Goal: Information Seeking & Learning: Learn about a topic

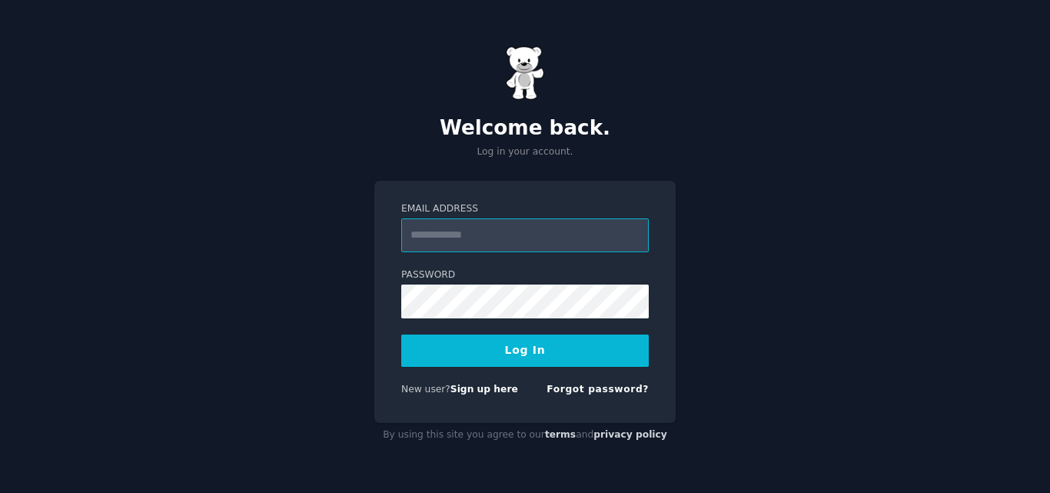
drag, startPoint x: 447, startPoint y: 231, endPoint x: 385, endPoint y: 145, distance: 105.2
click at [447, 231] on input "Email Address" at bounding box center [525, 235] width 248 height 34
type input "**********"
click at [470, 345] on button "Log In" at bounding box center [525, 350] width 248 height 32
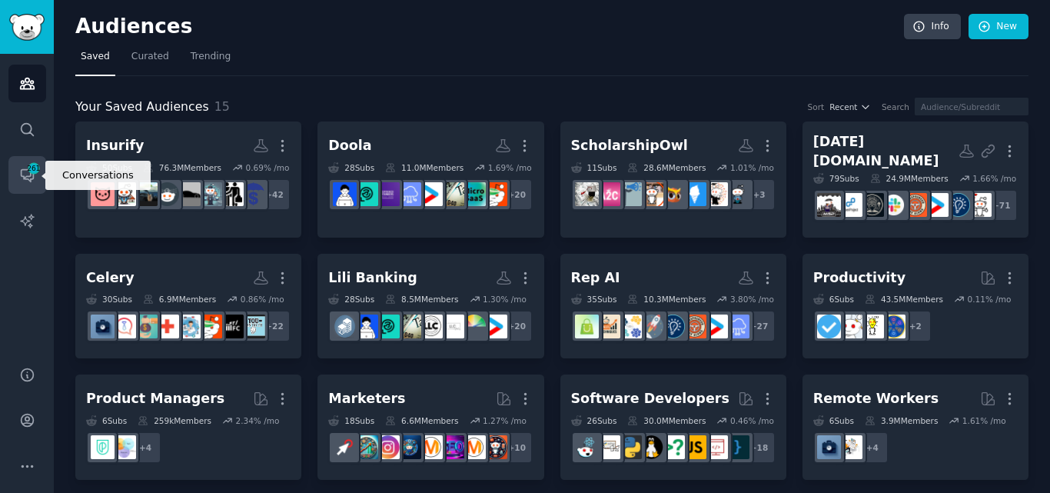
click at [35, 173] on span "261" at bounding box center [34, 168] width 14 height 11
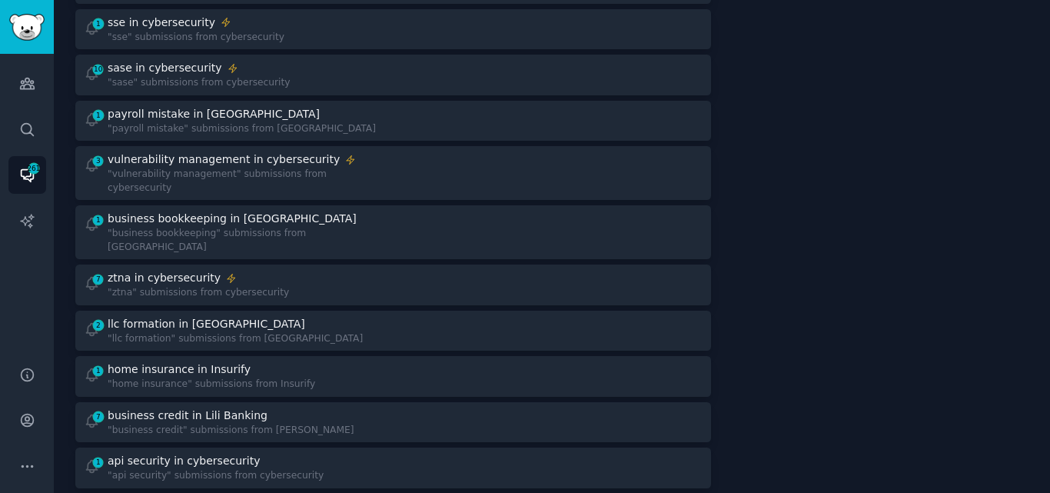
scroll to position [264, 0]
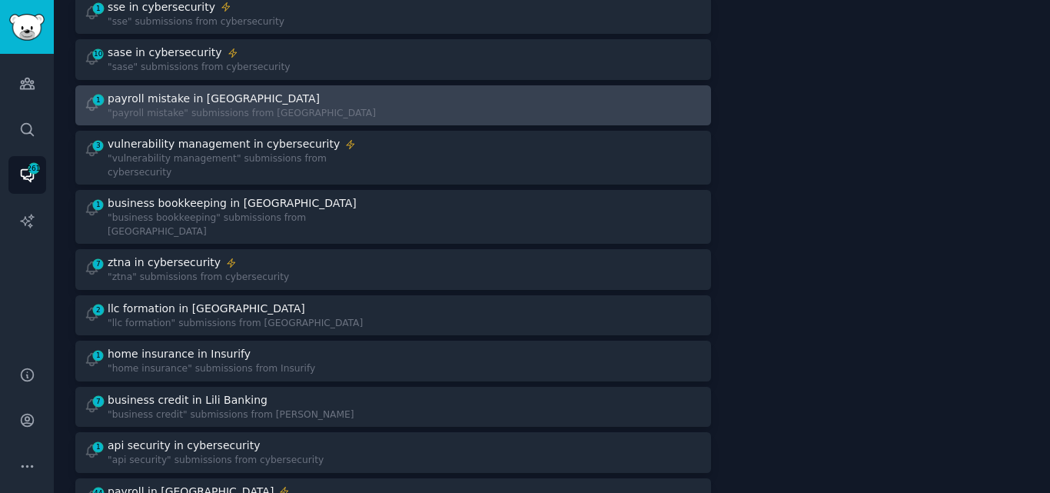
click at [304, 115] on div "1 payroll mistake in [GEOGRAPHIC_DATA] "payroll mistake" submissions from [GEOG…" at bounding box center [233, 106] width 299 height 30
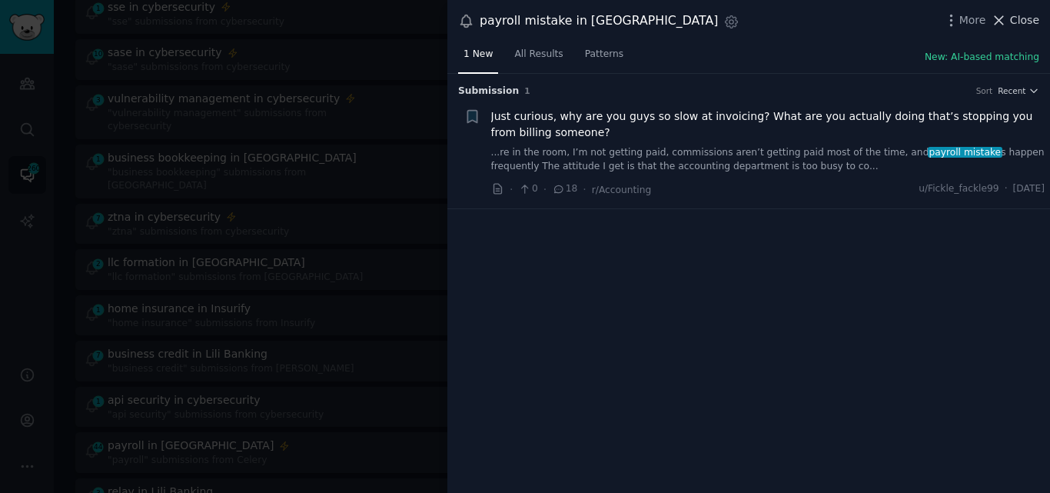
click at [1015, 22] on span "Close" at bounding box center [1024, 20] width 29 height 16
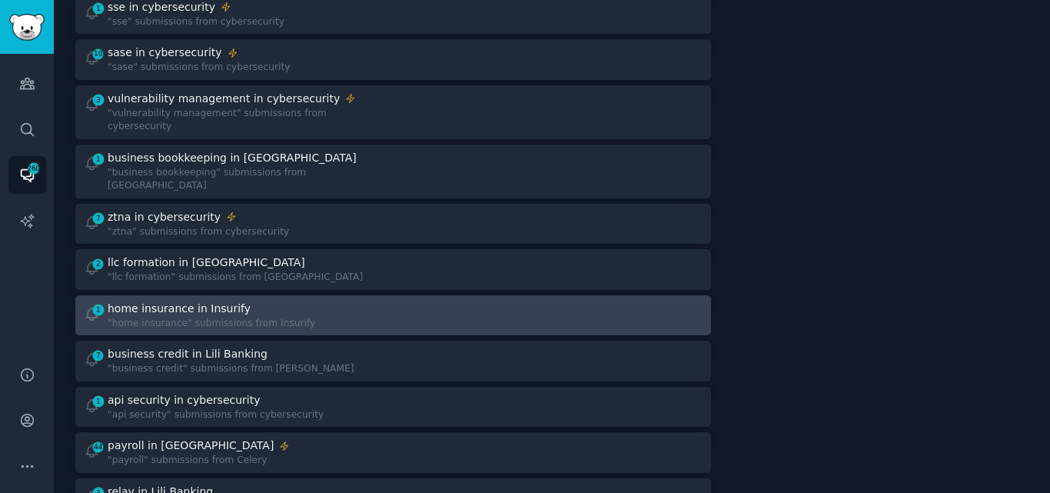
click at [258, 301] on div "home insurance in Insurify" at bounding box center [212, 309] width 208 height 16
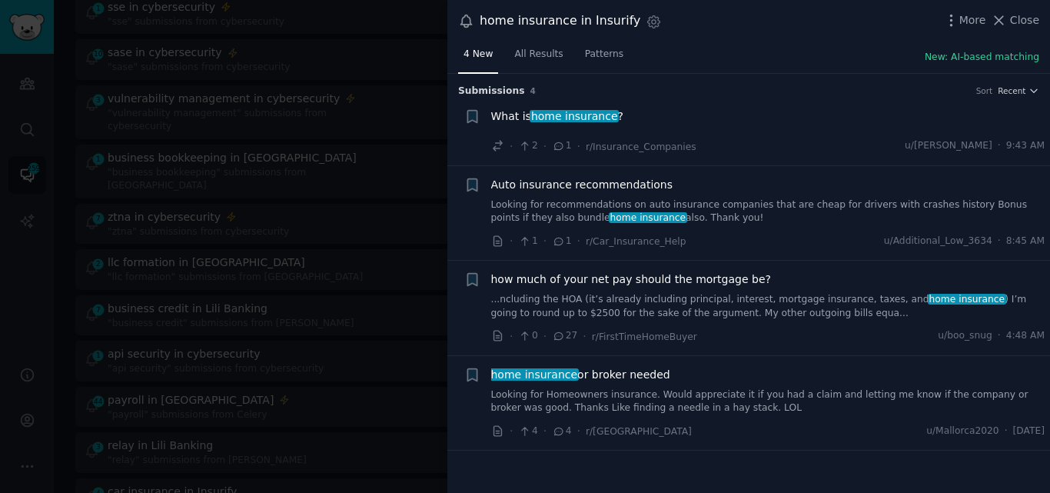
click at [654, 201] on link "Looking for recommendations on auto insurance companies that are cheap for driv…" at bounding box center [768, 211] width 554 height 27
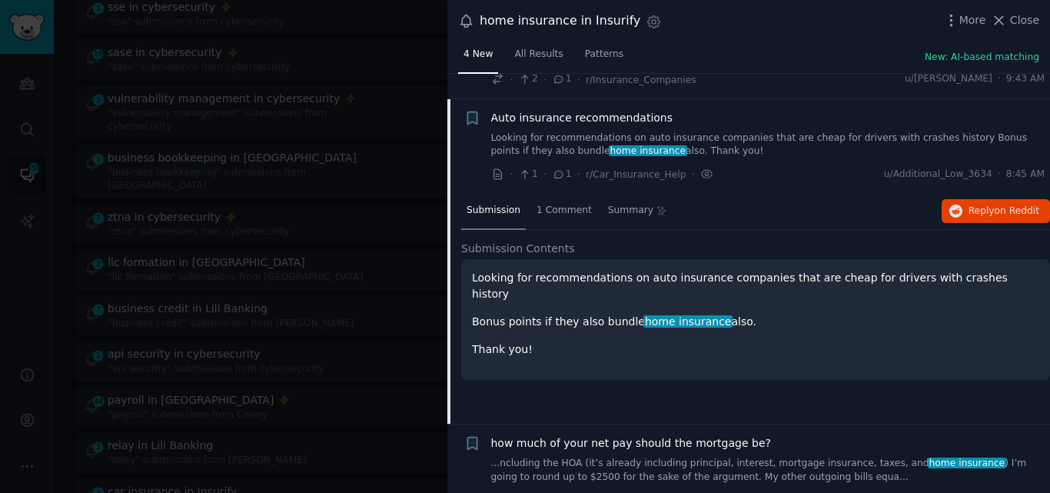
scroll to position [92, 0]
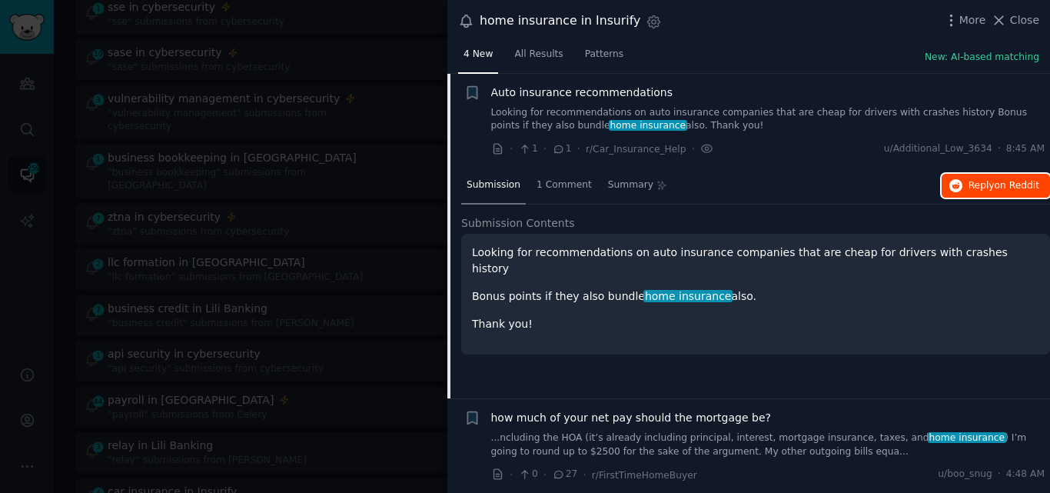
click at [970, 182] on span "Reply on Reddit" at bounding box center [1004, 186] width 71 height 14
click at [547, 92] on span "Auto insurance recommendations" at bounding box center [582, 93] width 182 height 16
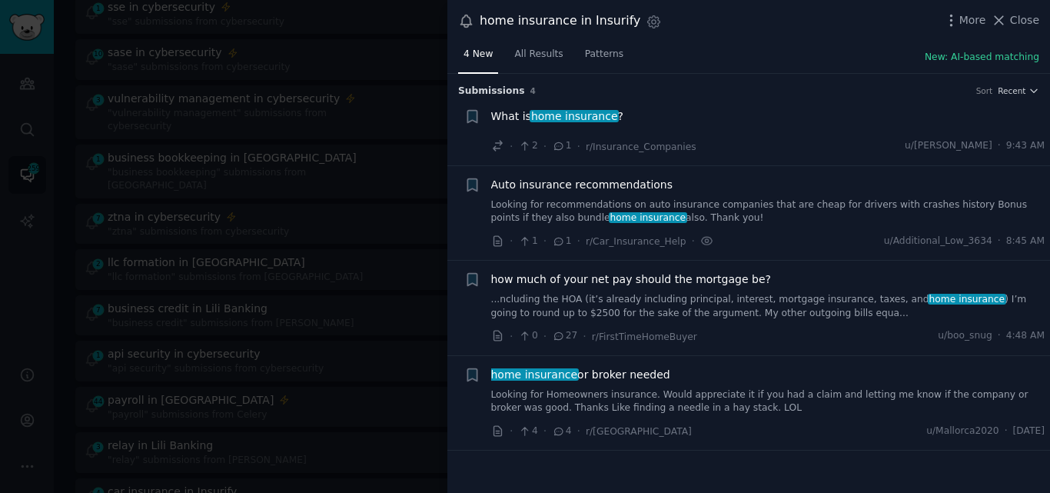
click at [596, 399] on link "Looking for Homeowners insurance. Would appreciate it if you had a claim and le…" at bounding box center [768, 401] width 554 height 27
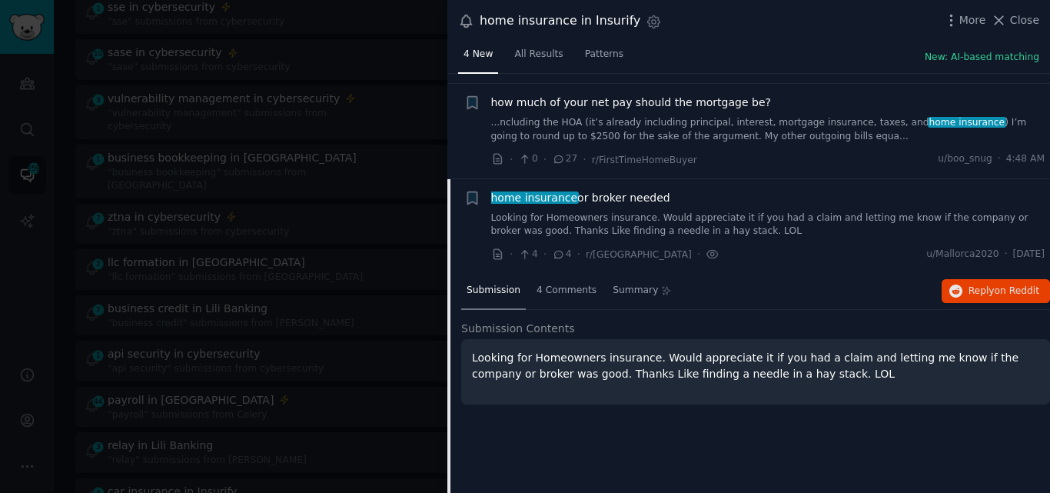
scroll to position [188, 0]
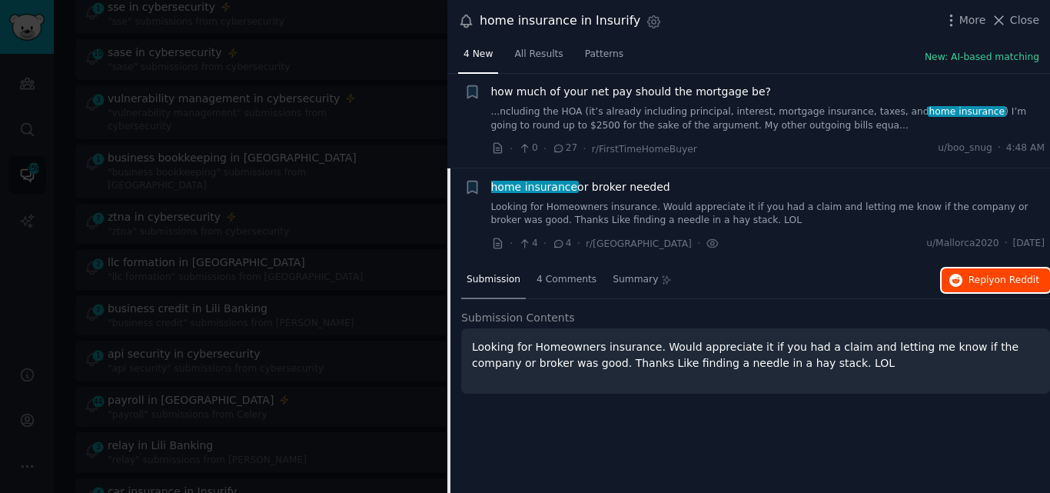
click at [969, 280] on span "Reply on Reddit" at bounding box center [1004, 281] width 71 height 14
click at [1007, 18] on icon at bounding box center [999, 20] width 16 height 16
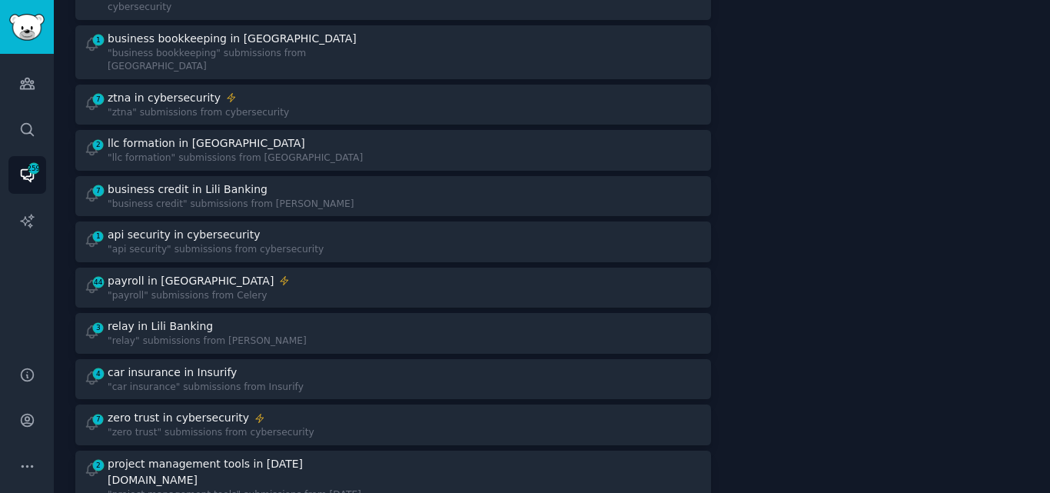
scroll to position [399, 0]
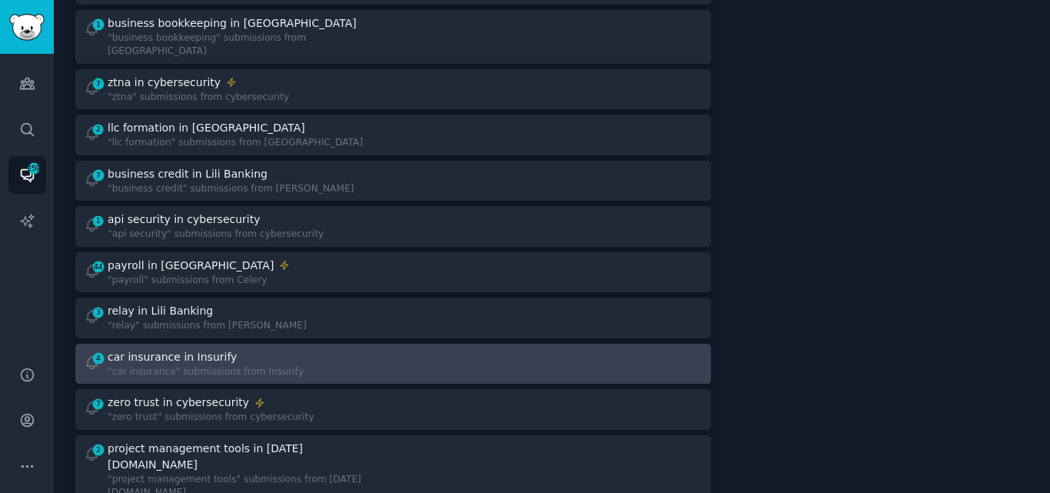
click at [151, 349] on div "car insurance in Insurify" at bounding box center [172, 357] width 129 height 16
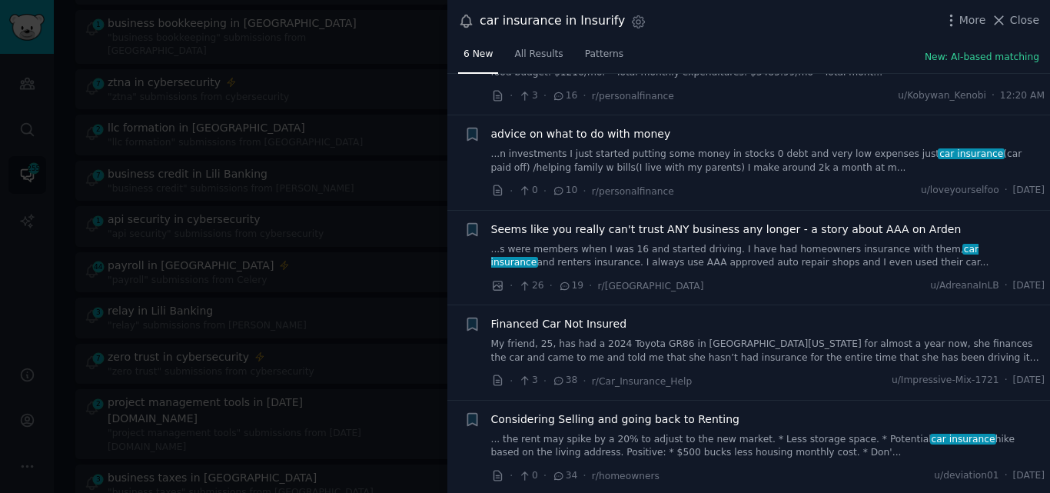
scroll to position [174, 0]
click at [1007, 23] on icon at bounding box center [999, 20] width 16 height 16
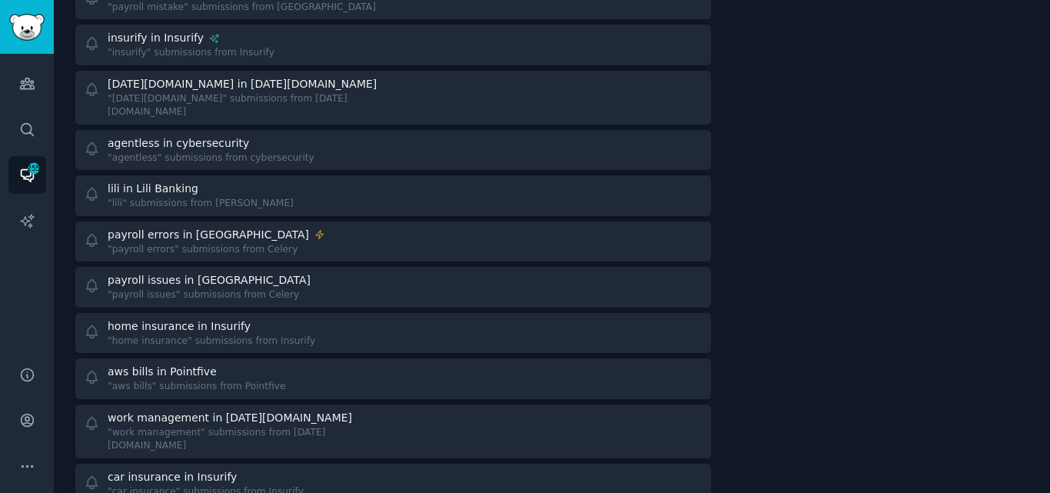
scroll to position [1484, 0]
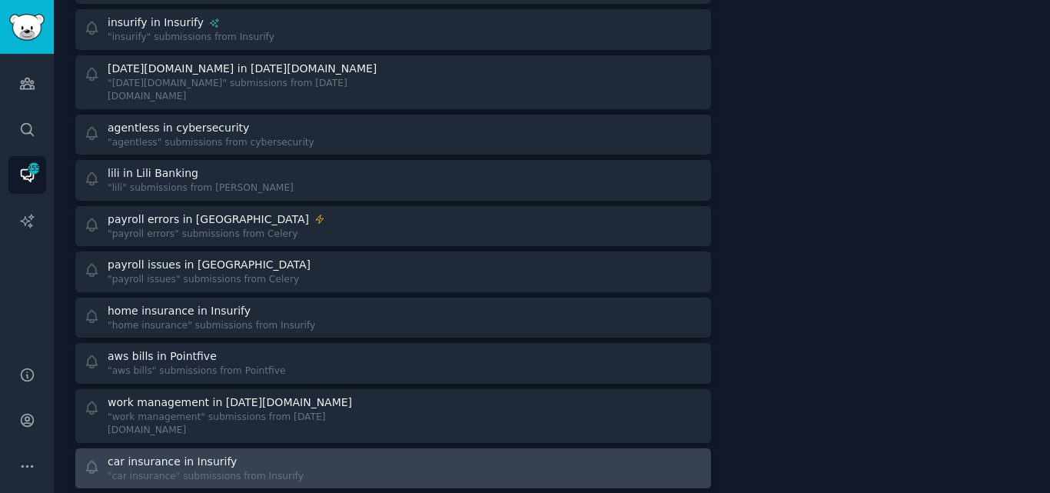
click at [297, 454] on div "car insurance in Insurify "car insurance" submissions from Insurify" at bounding box center [233, 469] width 299 height 30
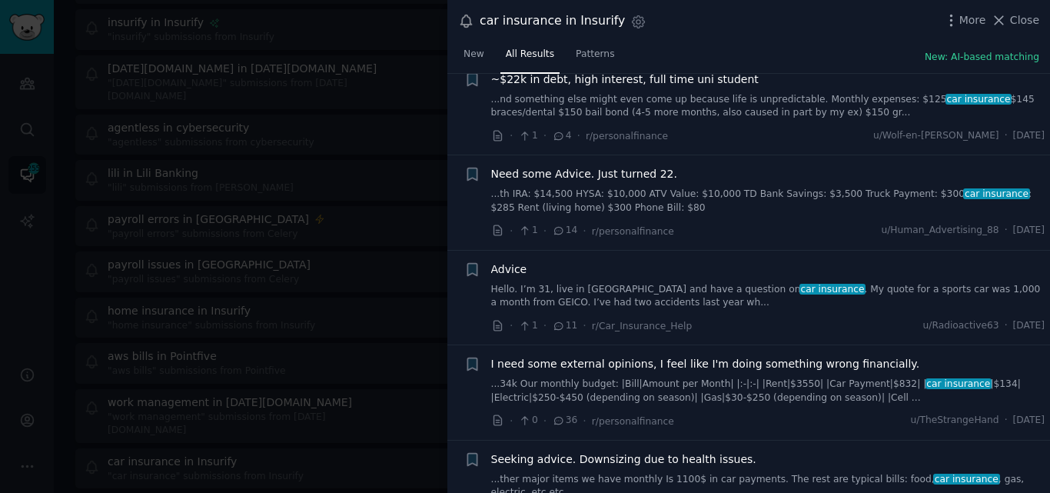
scroll to position [719, 0]
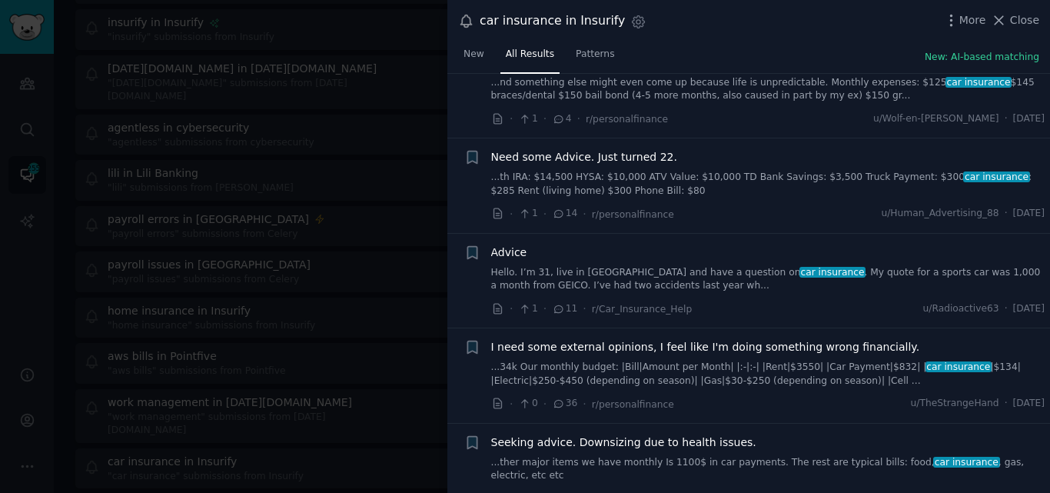
click at [563, 281] on link "Hello. I’m 31, live in [GEOGRAPHIC_DATA] and have a question on car insurance .…" at bounding box center [768, 279] width 554 height 27
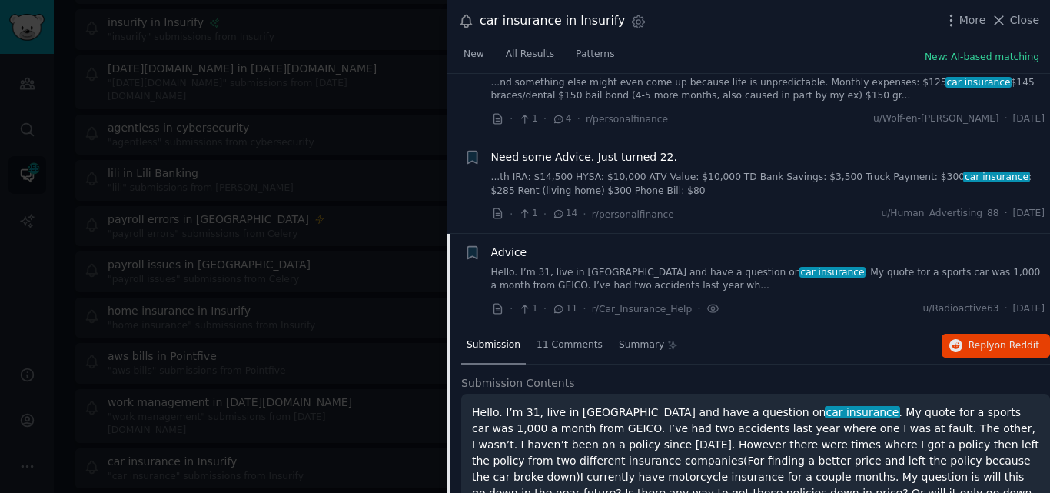
scroll to position [879, 0]
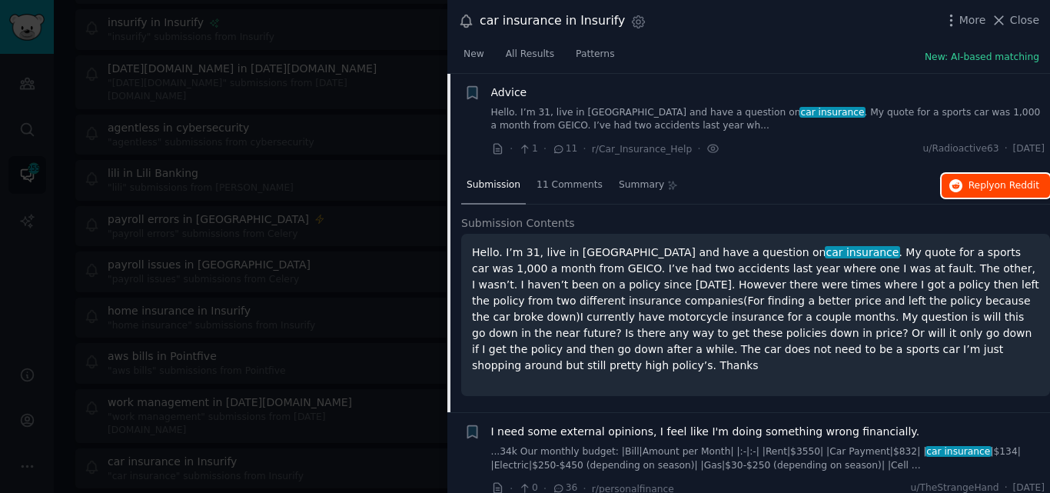
click at [953, 188] on icon "button" at bounding box center [956, 186] width 14 height 14
